Goal: Transaction & Acquisition: Subscribe to service/newsletter

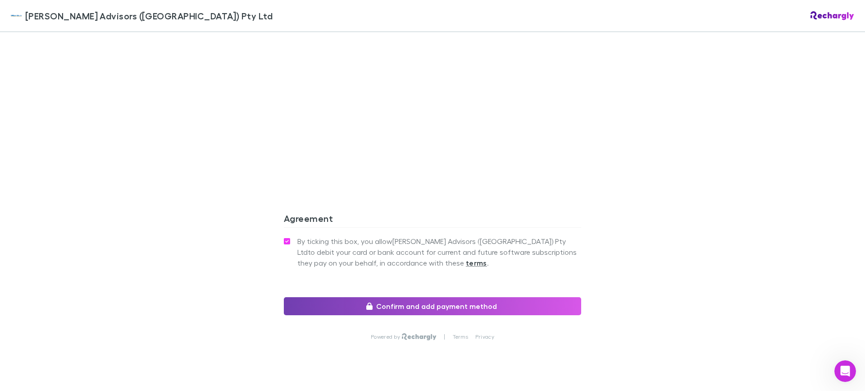
click at [361, 297] on button "Confirm and add payment method" at bounding box center [432, 306] width 297 height 18
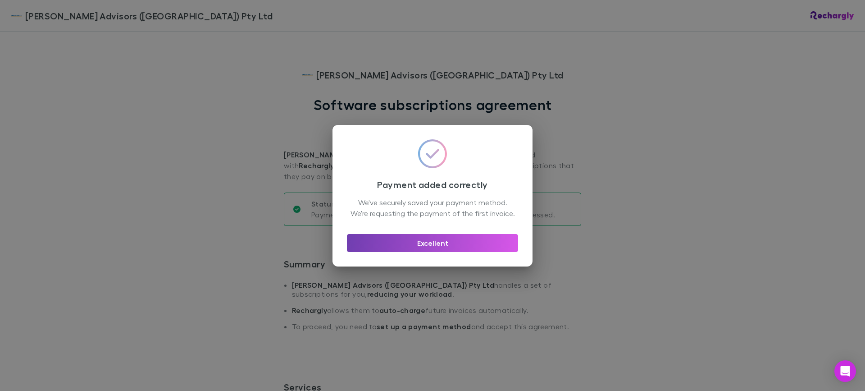
click at [462, 247] on button "Excellent" at bounding box center [432, 243] width 171 height 18
